Goal: Task Accomplishment & Management: Manage account settings

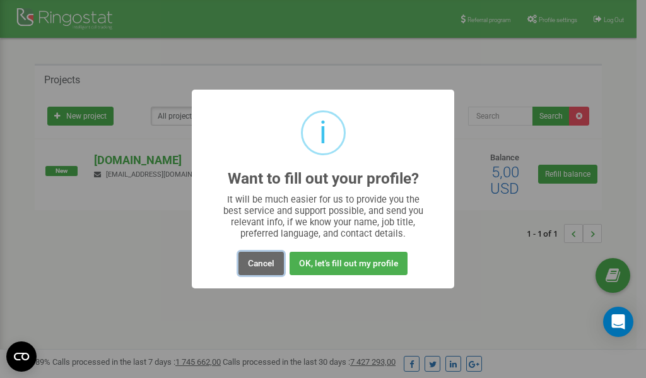
click at [256, 263] on button "Cancel" at bounding box center [261, 263] width 45 height 23
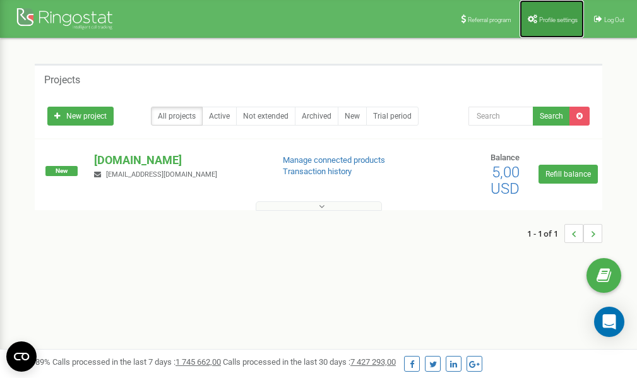
click at [550, 12] on link "Profile settings" at bounding box center [552, 19] width 64 height 38
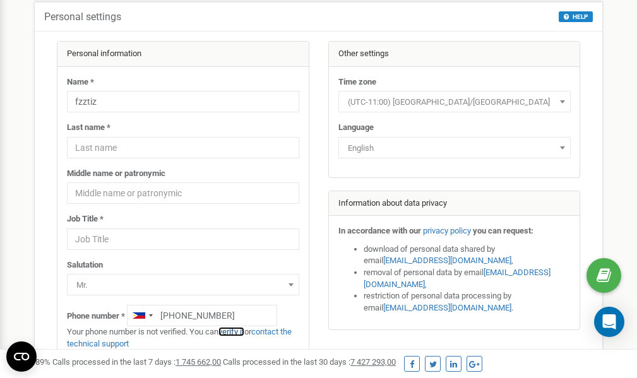
click at [244, 332] on link "verify it" at bounding box center [231, 331] width 26 height 9
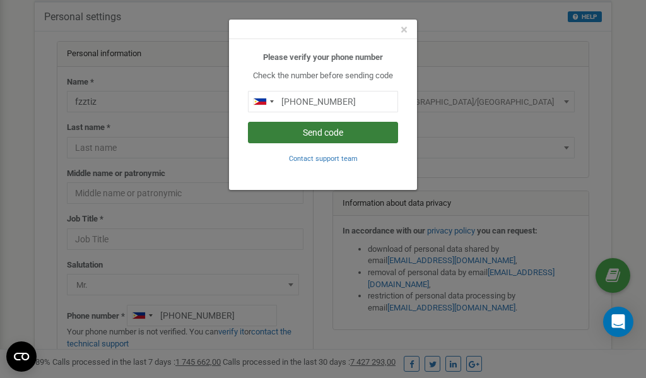
click at [321, 133] on button "Send code" at bounding box center [323, 132] width 150 height 21
